Goal: Information Seeking & Learning: Learn about a topic

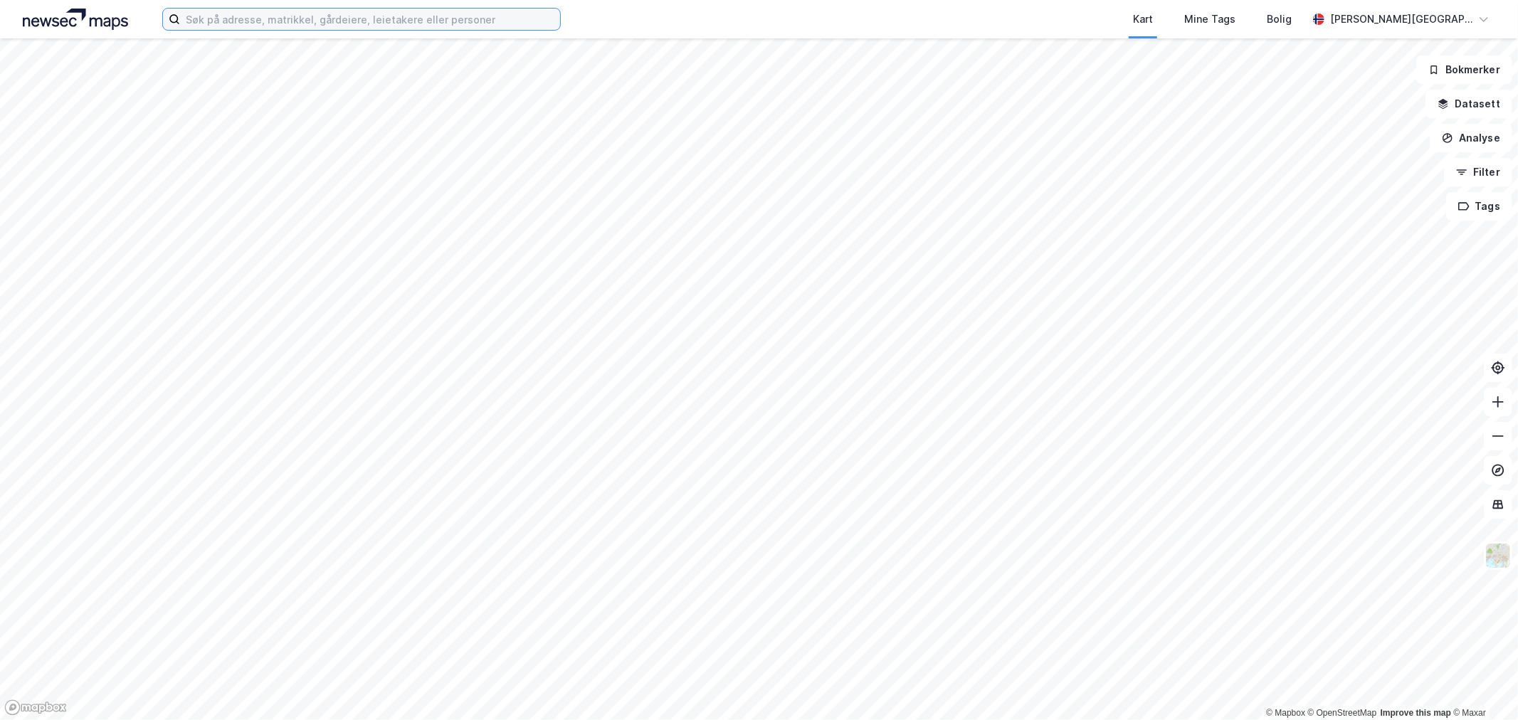
click at [404, 24] on input at bounding box center [370, 19] width 380 height 21
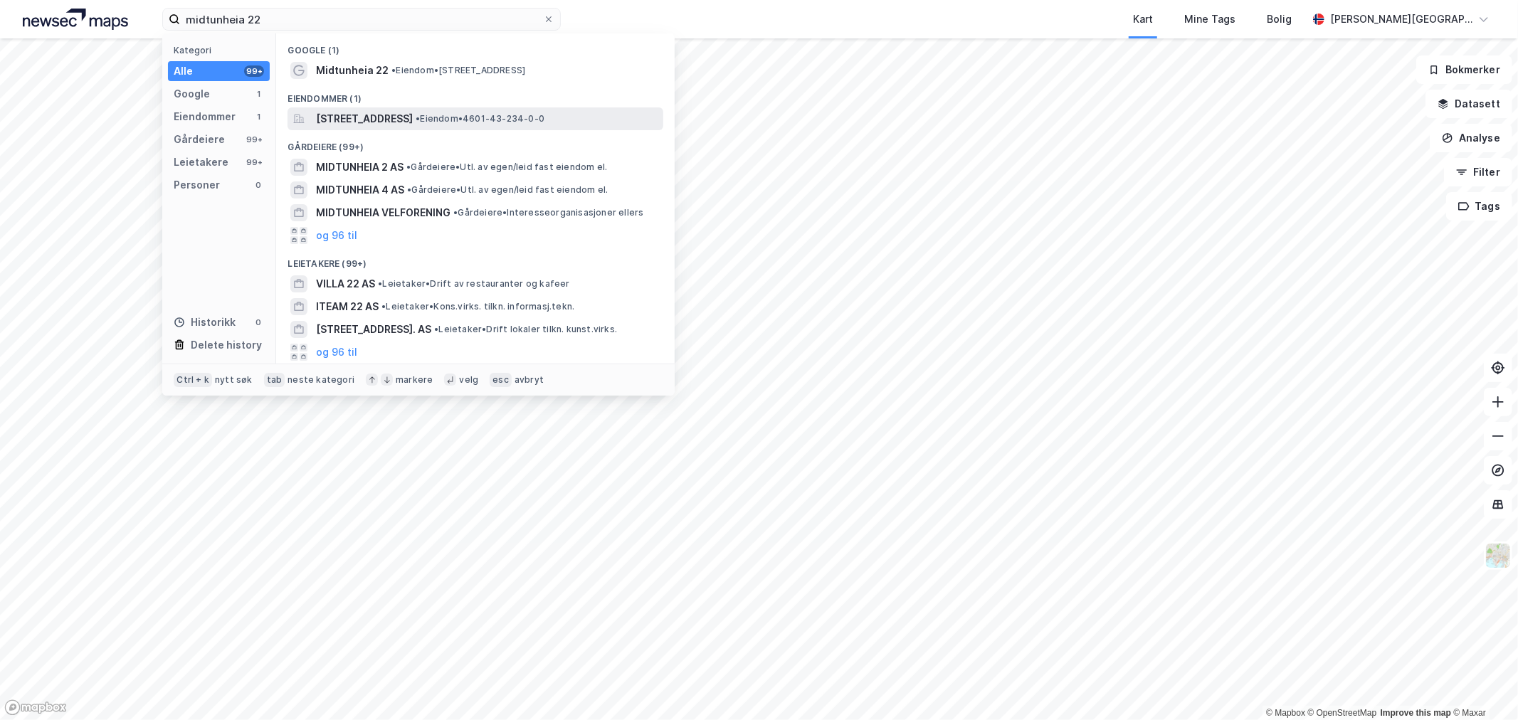
click at [392, 112] on span "[STREET_ADDRESS]" at bounding box center [364, 118] width 97 height 17
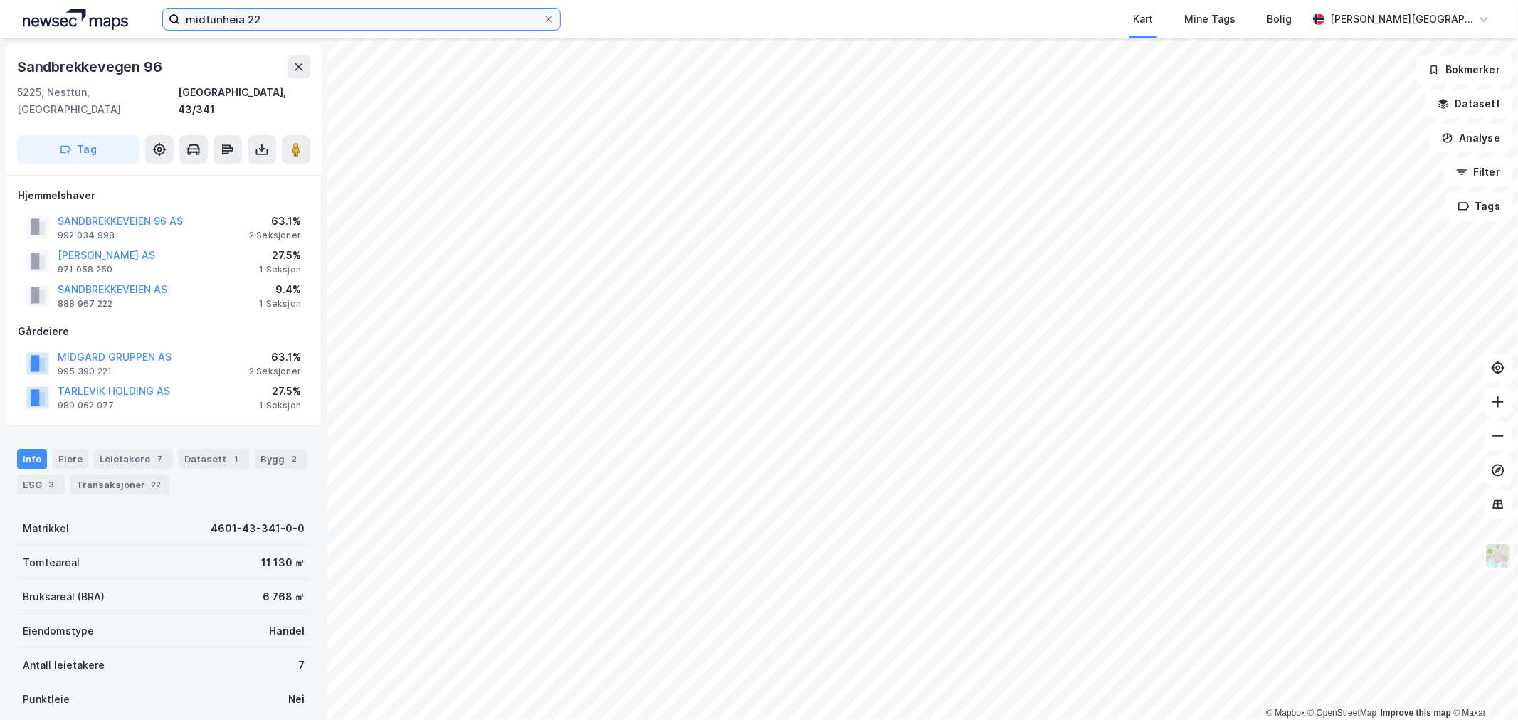
click at [402, 12] on input "midtunheia 22" at bounding box center [361, 19] width 363 height 21
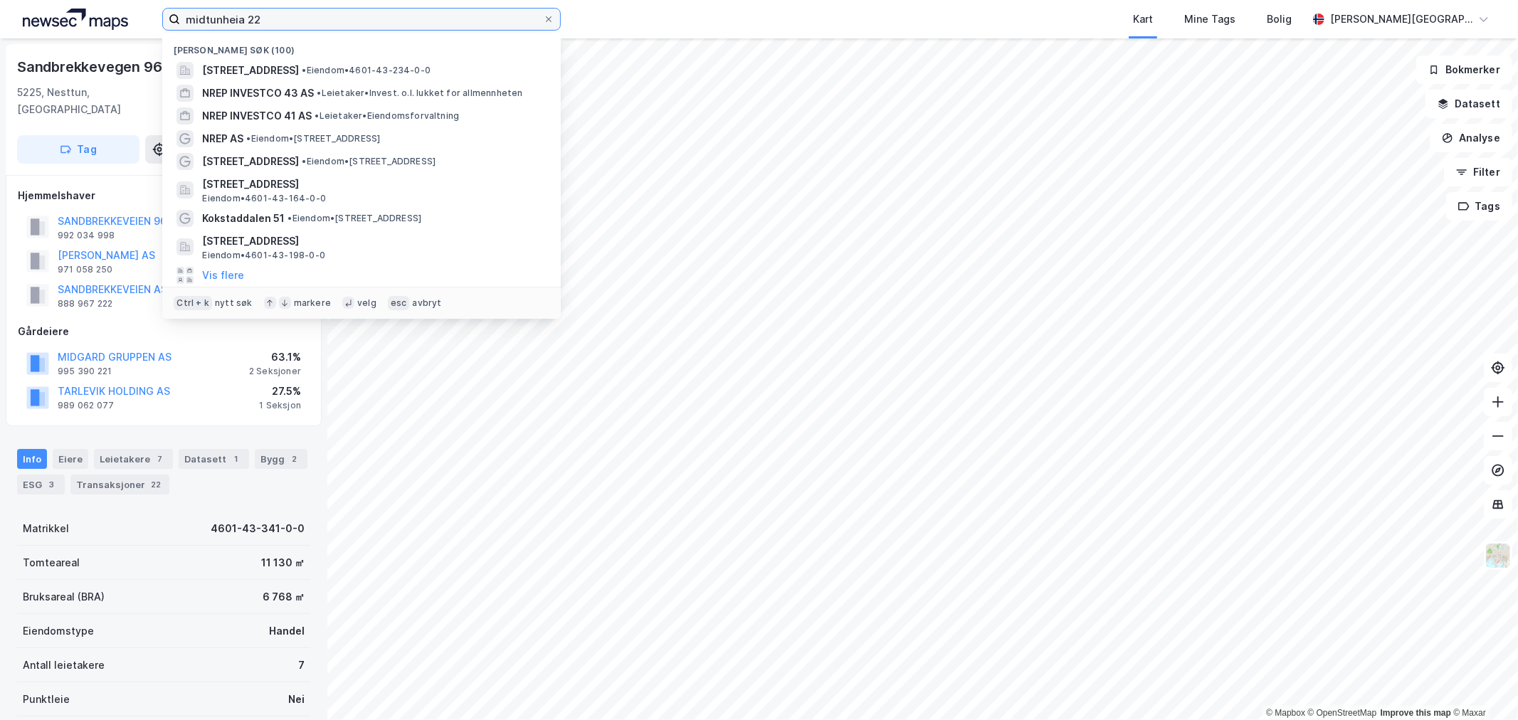
click at [402, 12] on input "midtunheia 22" at bounding box center [361, 19] width 363 height 21
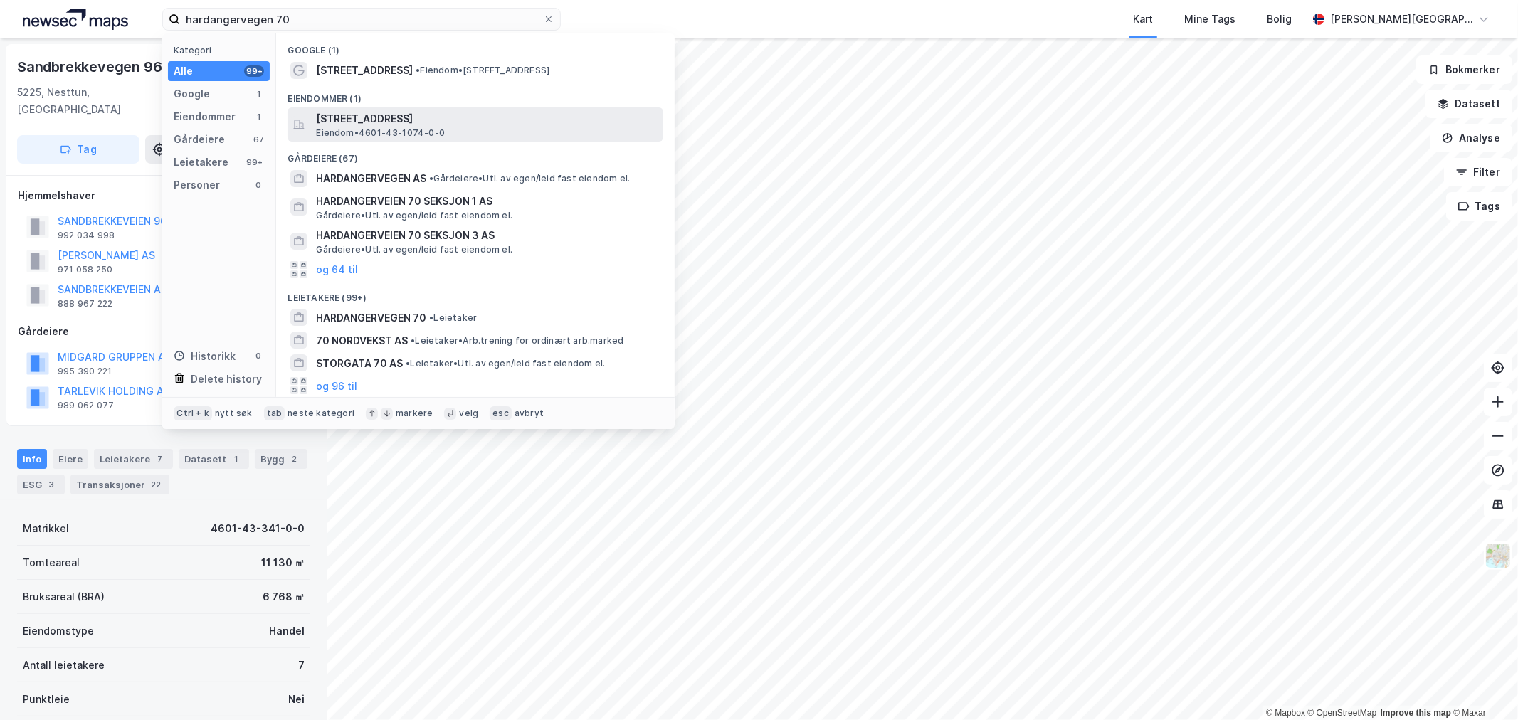
click at [409, 112] on span "[STREET_ADDRESS]" at bounding box center [487, 118] width 342 height 17
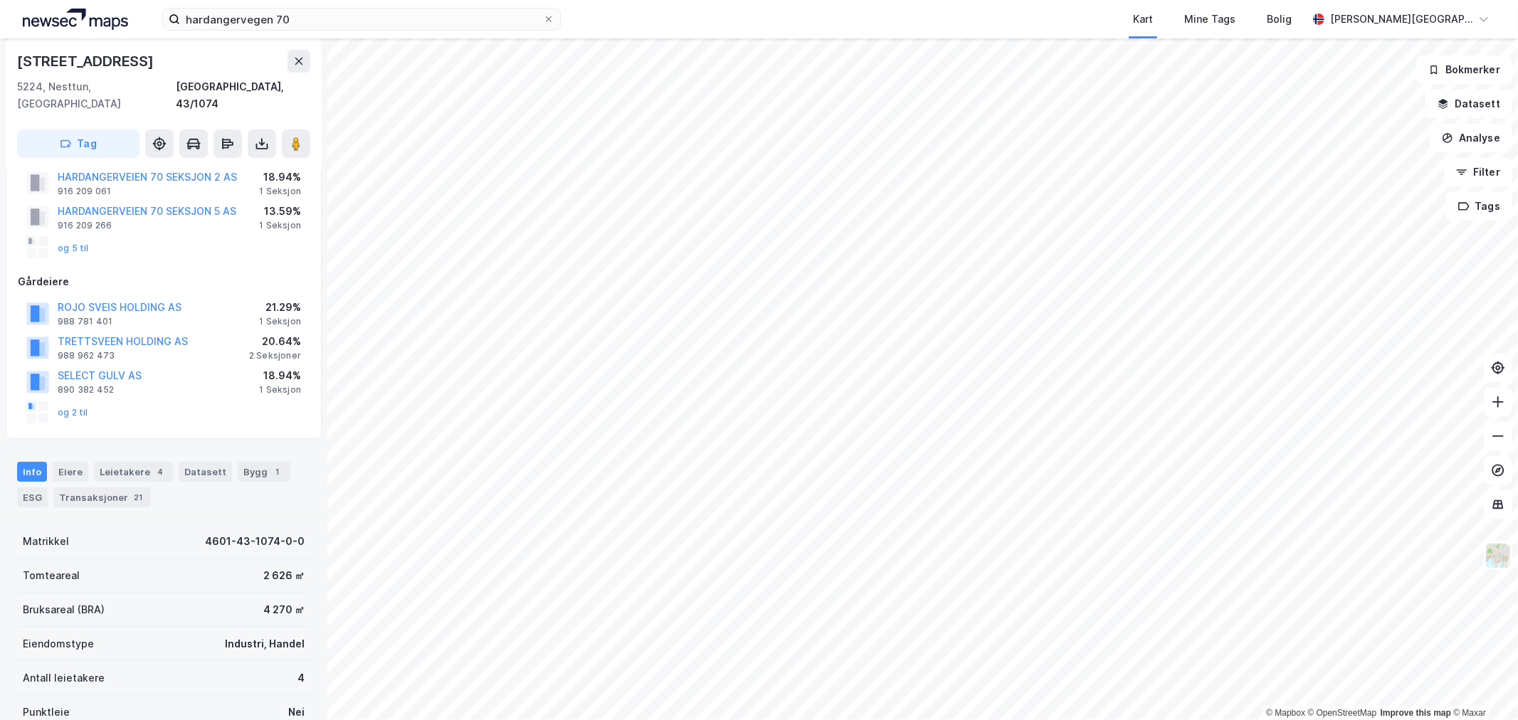
scroll to position [79, 0]
click at [502, 22] on input "hardangervegen 70" at bounding box center [361, 19] width 363 height 21
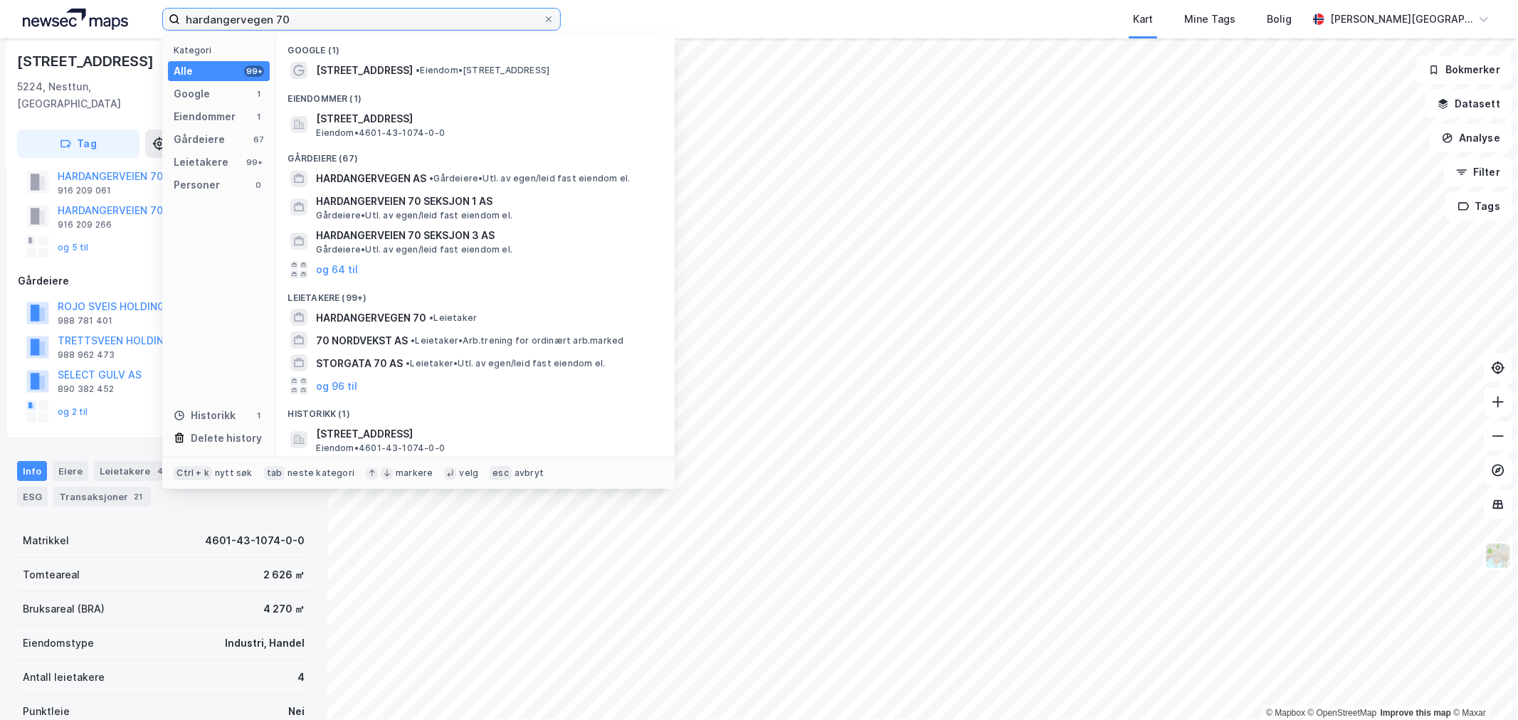
click at [502, 21] on input "hardangervegen 70" at bounding box center [361, 19] width 363 height 21
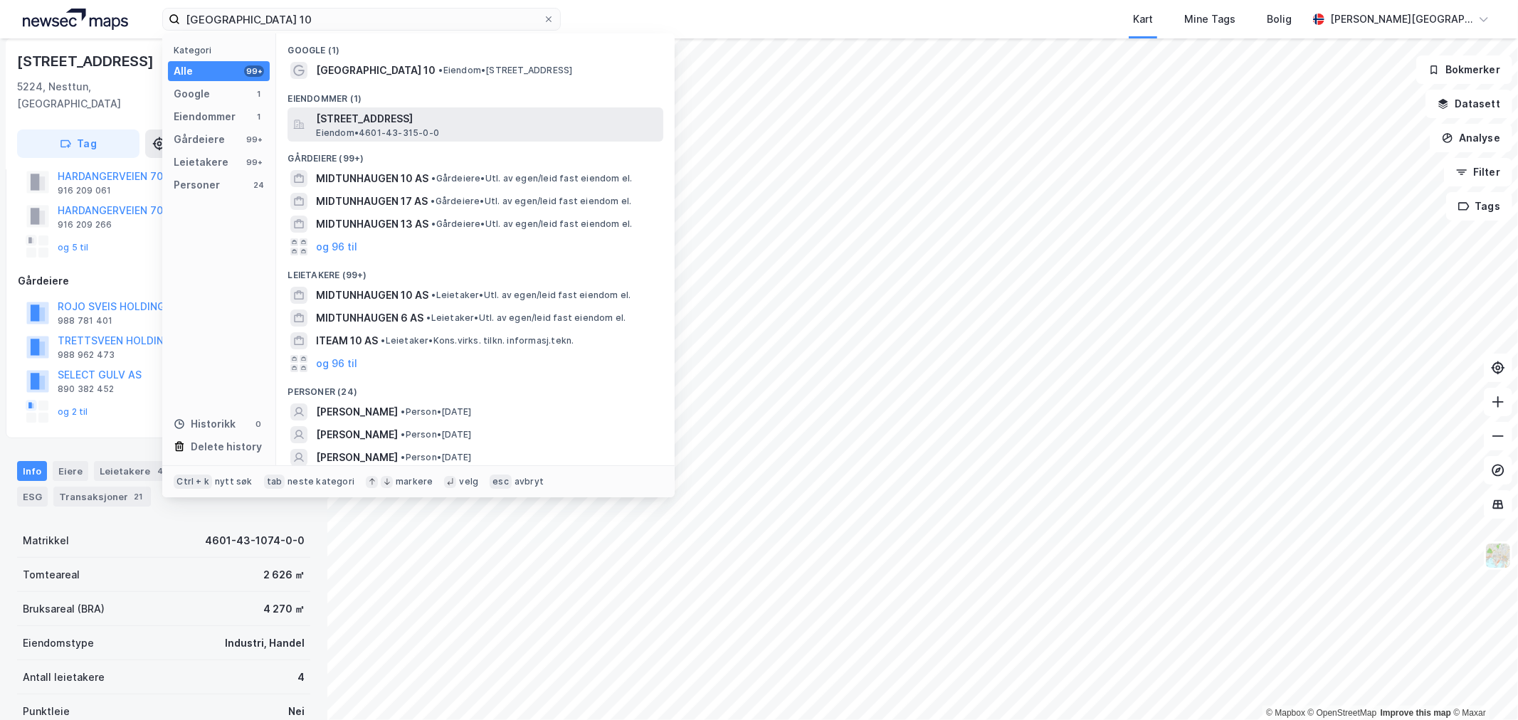
click at [431, 125] on span "[STREET_ADDRESS]" at bounding box center [487, 118] width 342 height 17
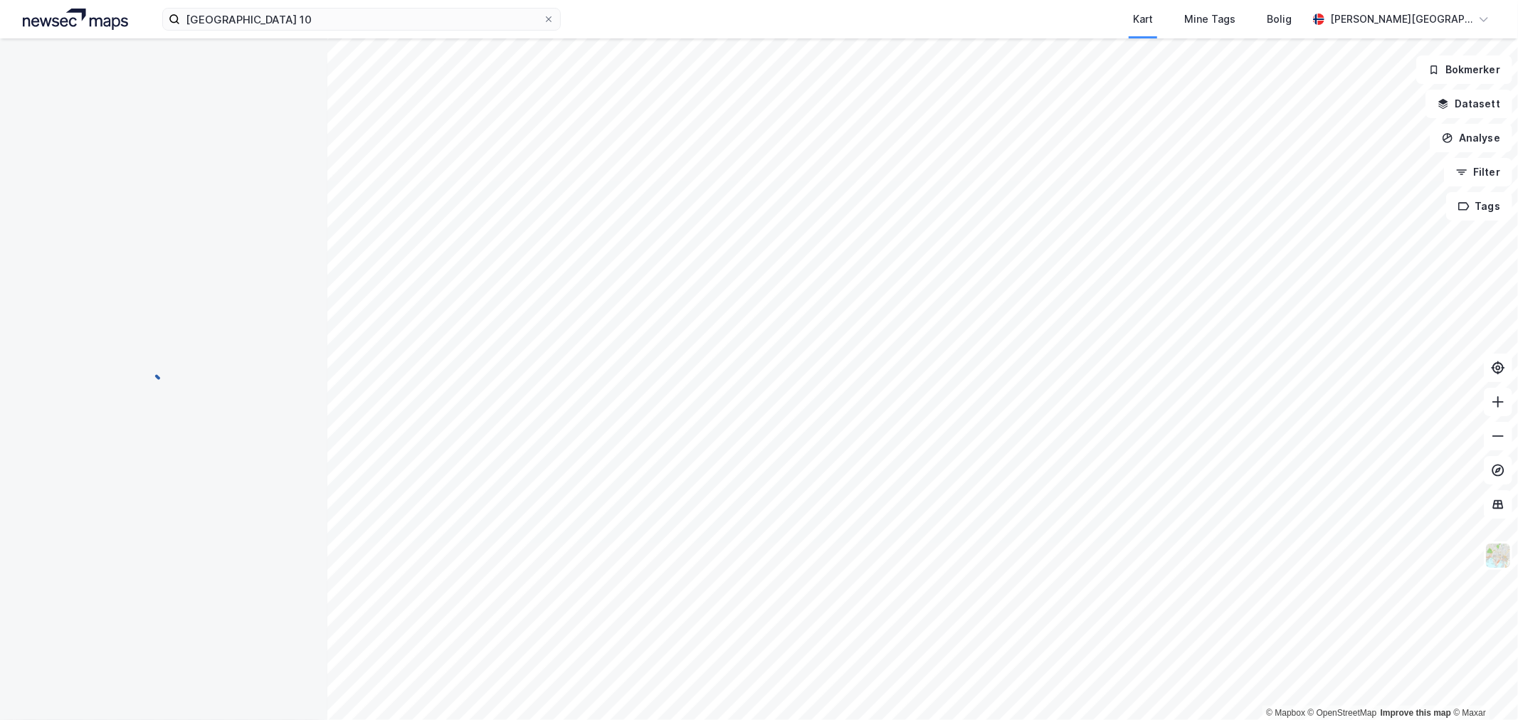
scroll to position [72, 0]
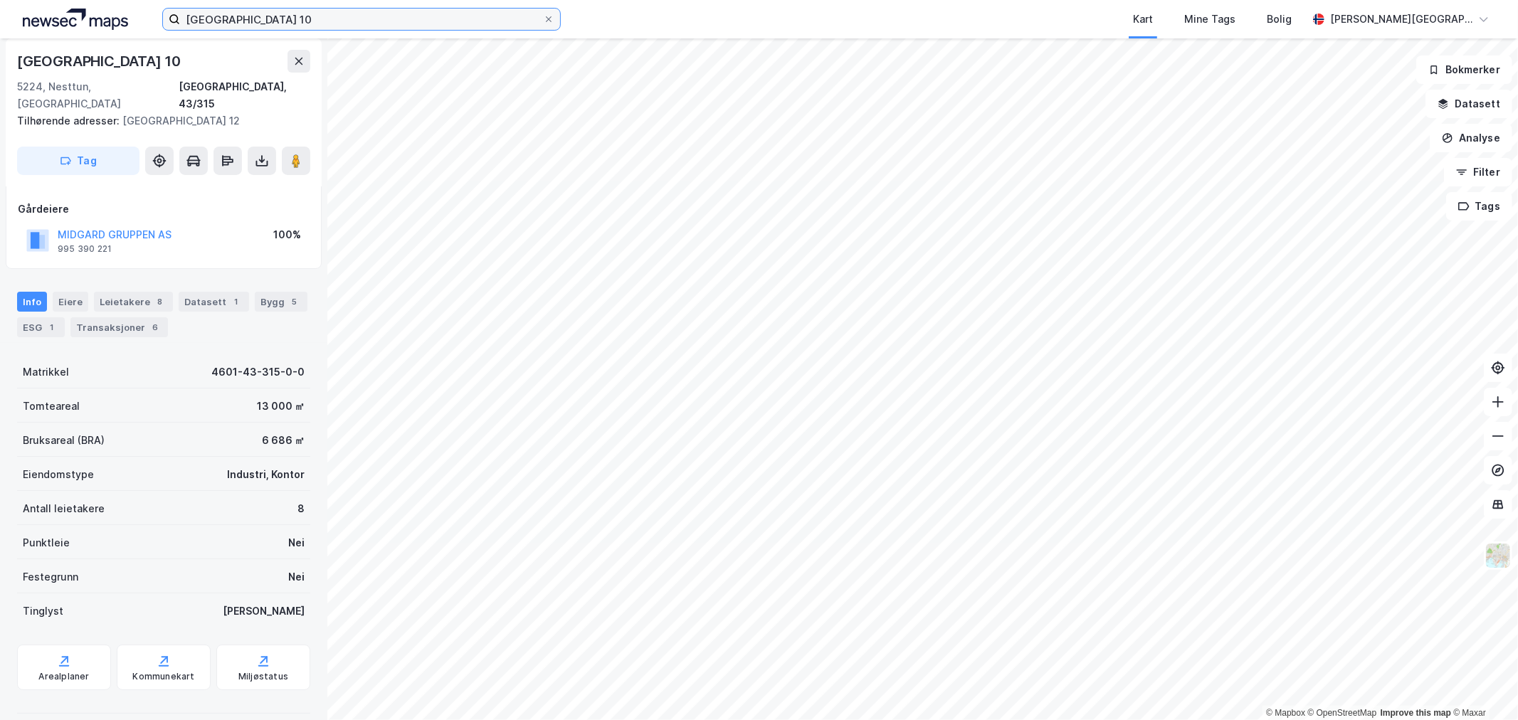
click at [361, 11] on input "[GEOGRAPHIC_DATA] 10" at bounding box center [361, 19] width 363 height 21
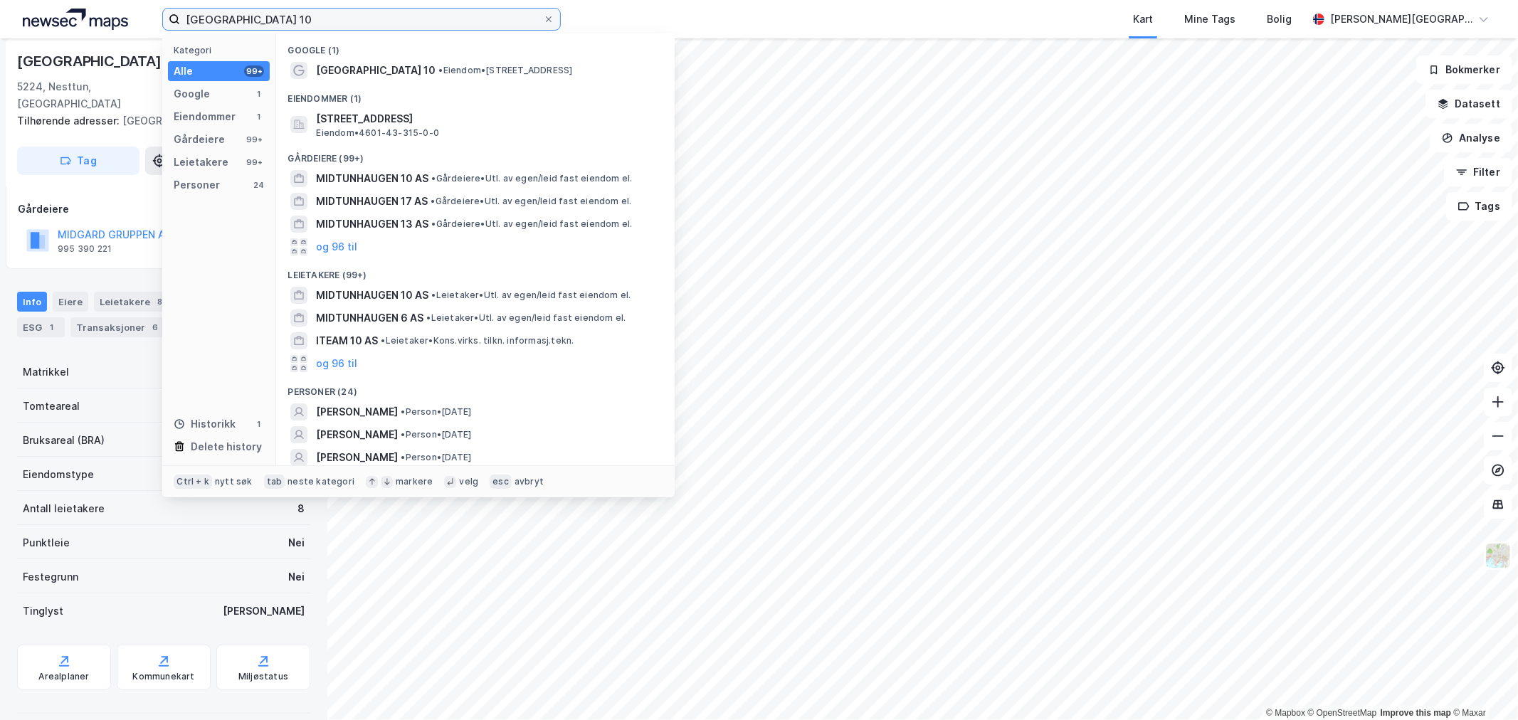
click at [361, 11] on input "[GEOGRAPHIC_DATA] 10" at bounding box center [361, 19] width 363 height 21
paste input "[STREET_ADDRESS]"
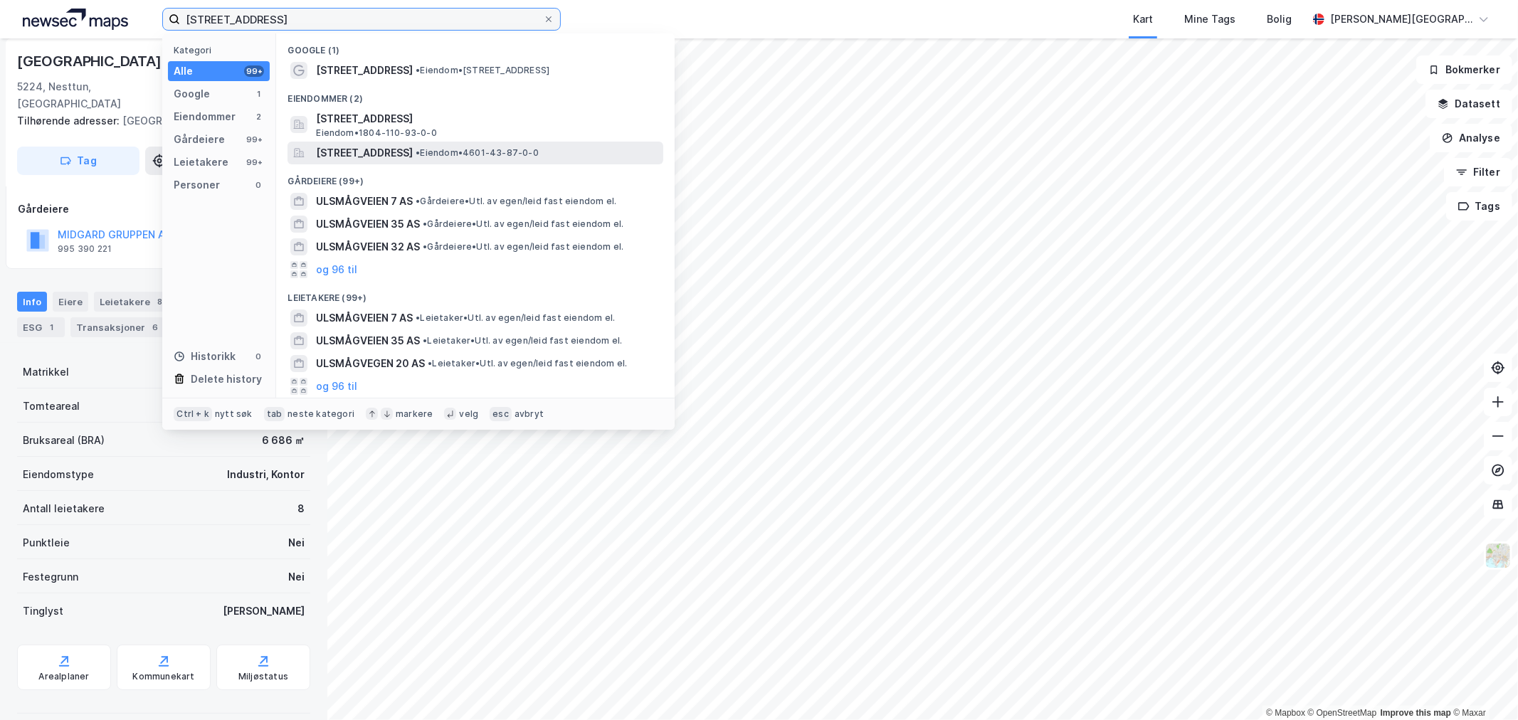
type input "[STREET_ADDRESS]"
click at [381, 146] on span "[STREET_ADDRESS]" at bounding box center [364, 153] width 97 height 17
